Goal: Communication & Community: Ask a question

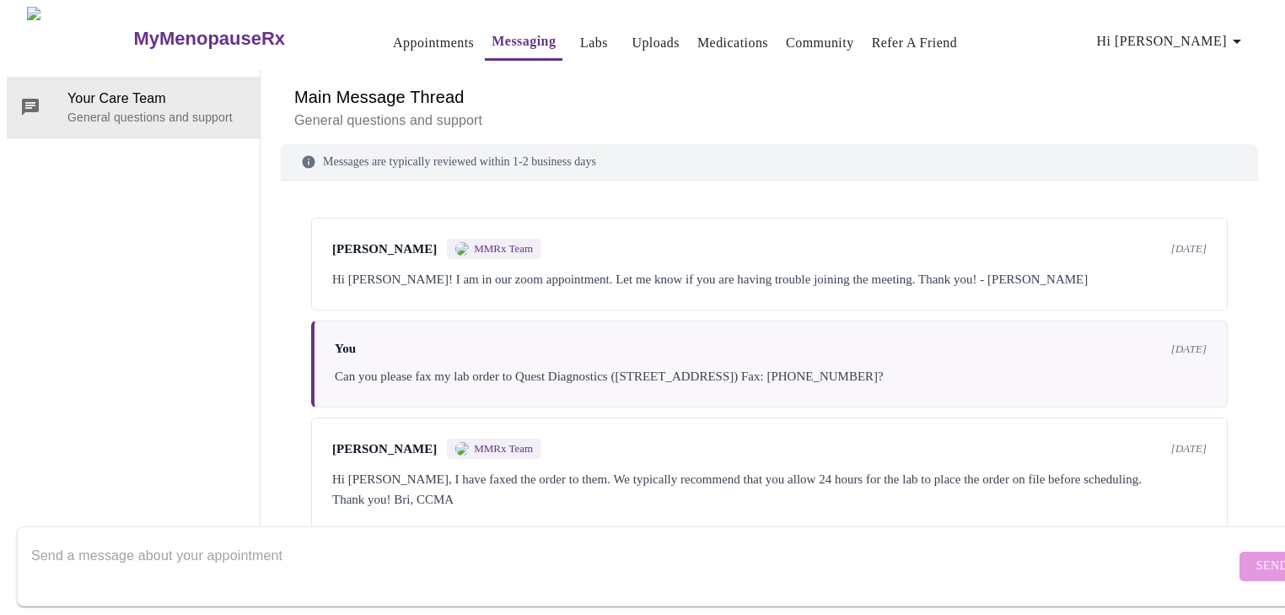
scroll to position [1882, 0]
